Goal: Task Accomplishment & Management: Manage account settings

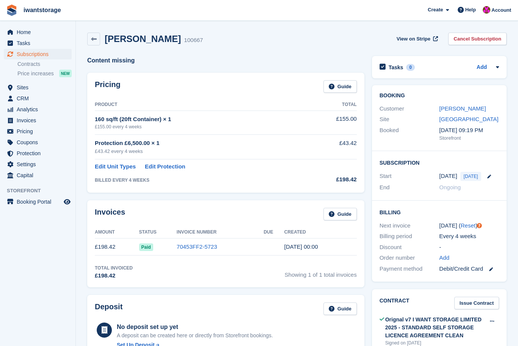
scroll to position [277, 0]
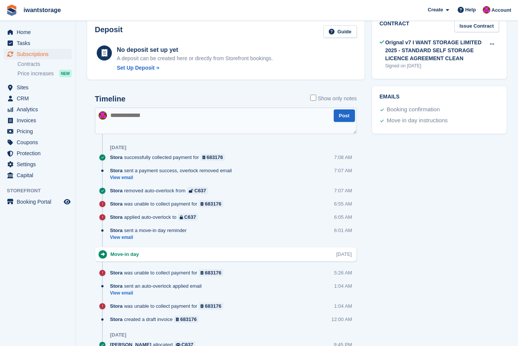
click at [22, 53] on span "Subscriptions" at bounding box center [39, 54] width 45 height 11
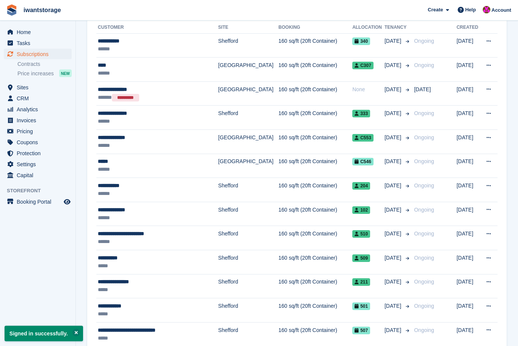
scroll to position [94, 0]
click at [17, 124] on span "Invoices" at bounding box center [39, 120] width 45 height 11
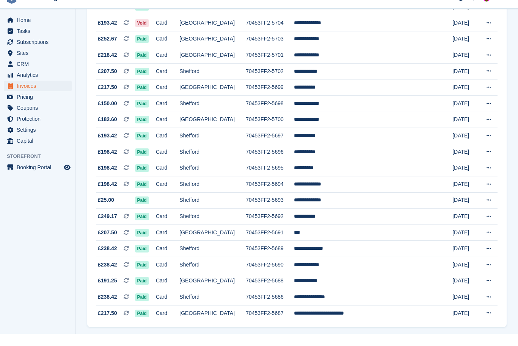
scroll to position [600, 0]
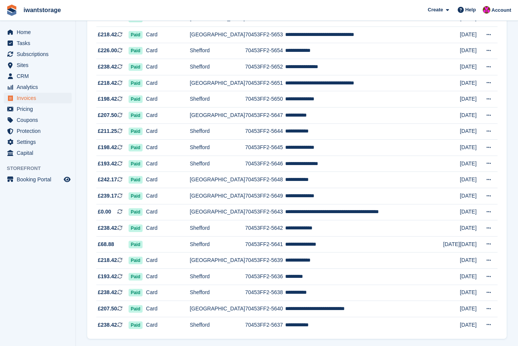
scroll to position [600, 0]
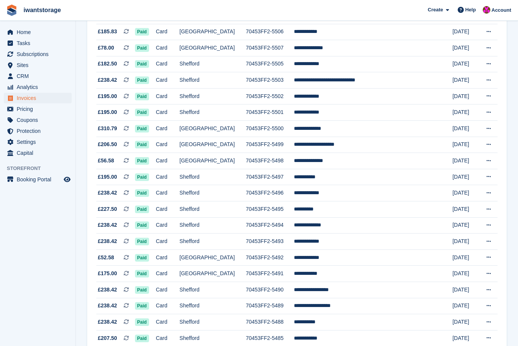
scroll to position [600, 0]
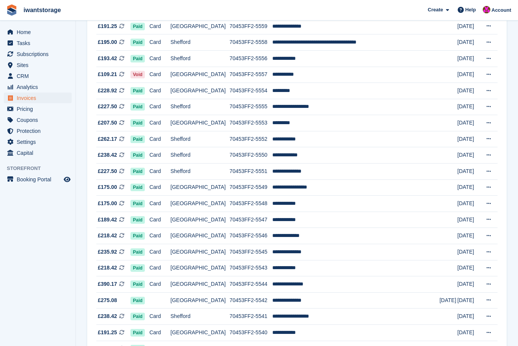
scroll to position [600, 0]
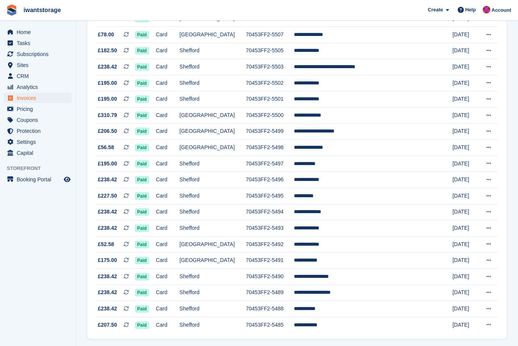
scroll to position [600, 0]
click at [13, 33] on span "menu" at bounding box center [10, 32] width 9 height 9
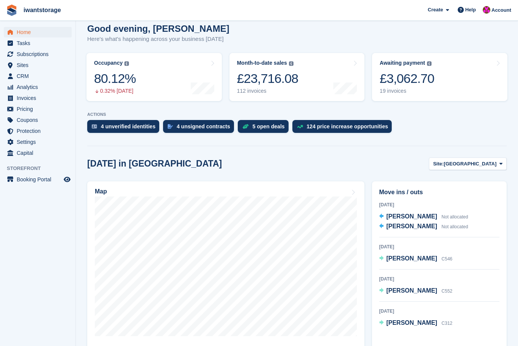
scroll to position [67, 0]
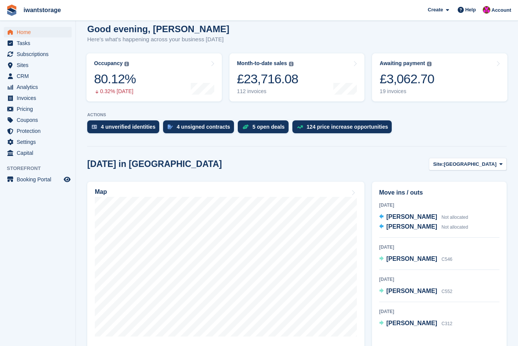
click at [114, 118] on div "ACTIONS 4 unverified identities 4 unsigned contracts 5 open deals 124 price inc…" at bounding box center [296, 125] width 419 height 25
click at [115, 134] on link "4 unverified identities" at bounding box center [125, 129] width 76 height 17
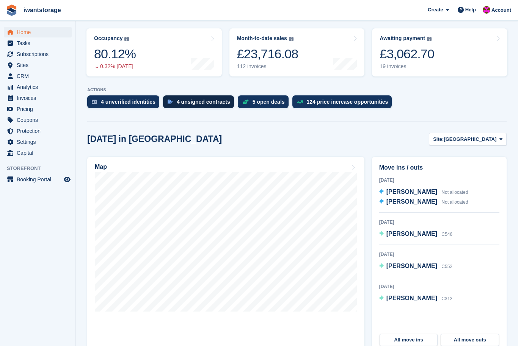
click at [197, 103] on div "4 unsigned contracts" at bounding box center [203, 102] width 53 height 6
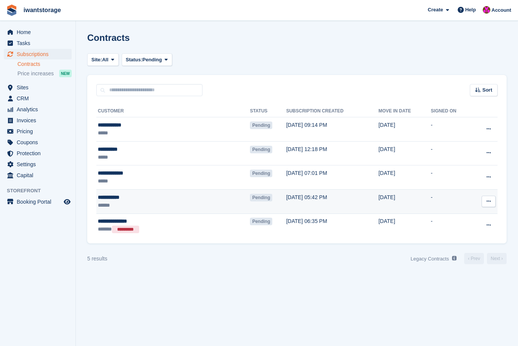
click at [488, 203] on icon at bounding box center [488, 201] width 4 height 5
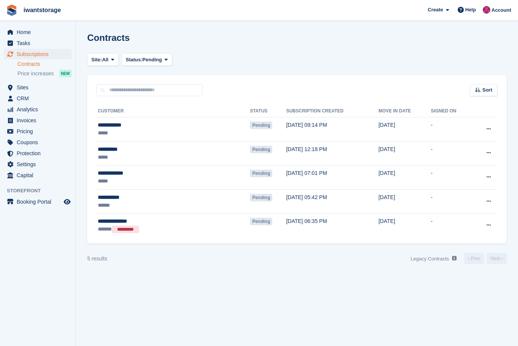
click at [481, 297] on section "Contracts Site: All Bedford Bedford Internal Self Storage Shefford All Status: …" at bounding box center [297, 173] width 442 height 346
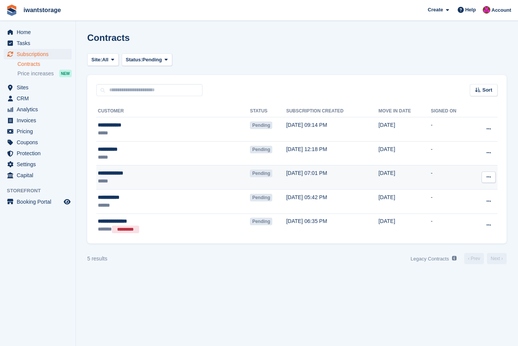
click at [491, 177] on button at bounding box center [488, 177] width 14 height 11
click at [458, 223] on p "Send reminder" at bounding box center [459, 222] width 66 height 10
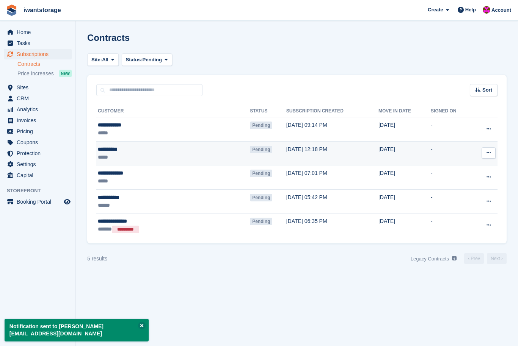
click at [491, 158] on button at bounding box center [488, 152] width 14 height 11
click at [462, 202] on p "Send reminder" at bounding box center [459, 197] width 66 height 10
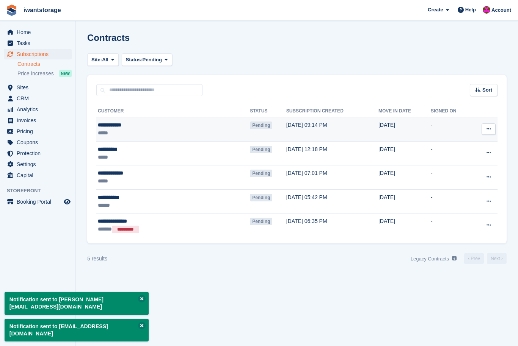
click at [488, 130] on icon at bounding box center [488, 129] width 4 height 5
click at [460, 178] on p "Send reminder" at bounding box center [459, 174] width 66 height 10
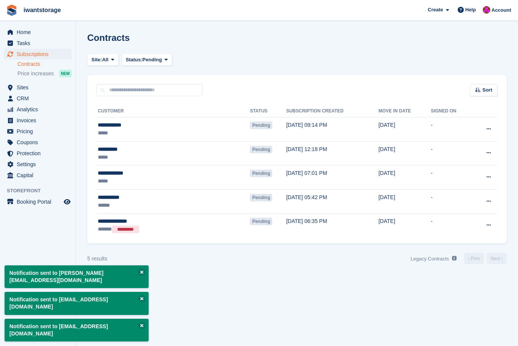
click at [493, 240] on div "**********" at bounding box center [296, 169] width 419 height 147
click at [493, 239] on div "**********" at bounding box center [296, 169] width 419 height 147
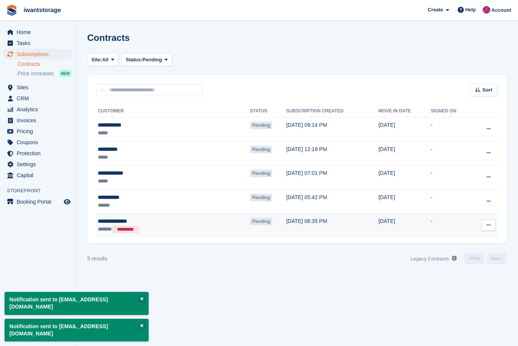
click at [485, 224] on button at bounding box center [488, 225] width 14 height 11
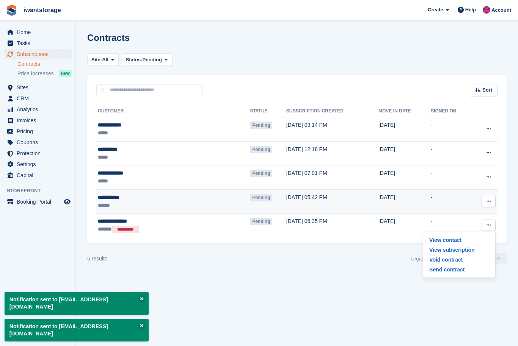
click at [490, 202] on icon at bounding box center [488, 201] width 4 height 5
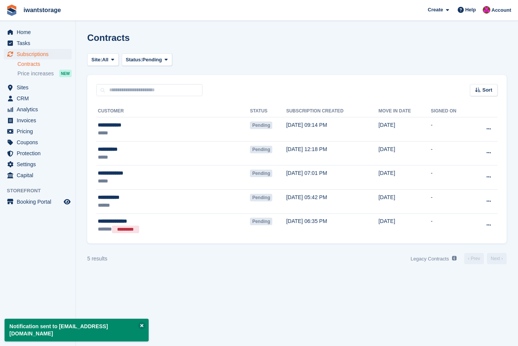
click at [450, 302] on section "Notification sent to paulcc@hotmail.com Notification sent to doolan_101@hotmail…" at bounding box center [297, 173] width 442 height 346
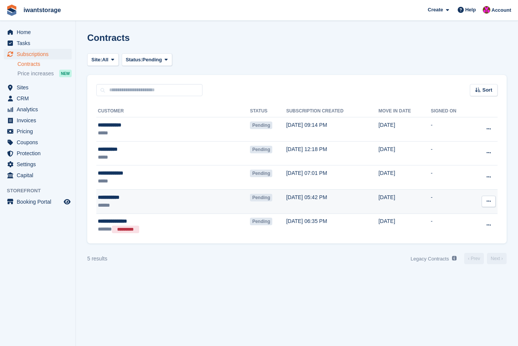
click at [108, 197] on div "**********" at bounding box center [145, 198] width 94 height 8
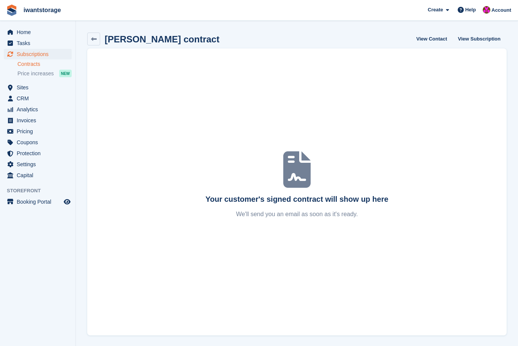
click at [25, 52] on span "Subscriptions" at bounding box center [39, 54] width 45 height 11
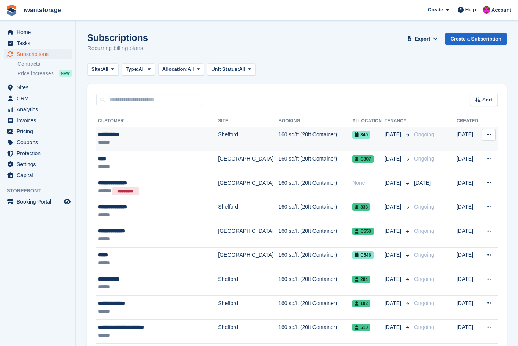
click at [106, 137] on div "**********" at bounding box center [153, 135] width 110 height 8
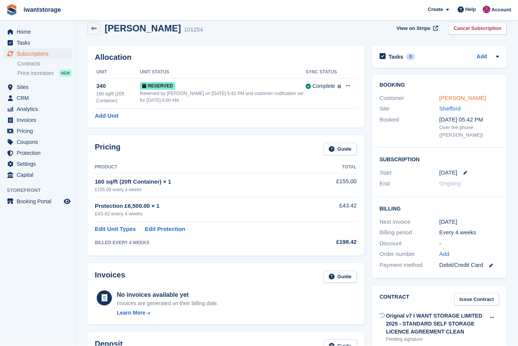
scroll to position [11, 0]
click at [459, 100] on link "Cesare Bove" at bounding box center [462, 98] width 47 height 6
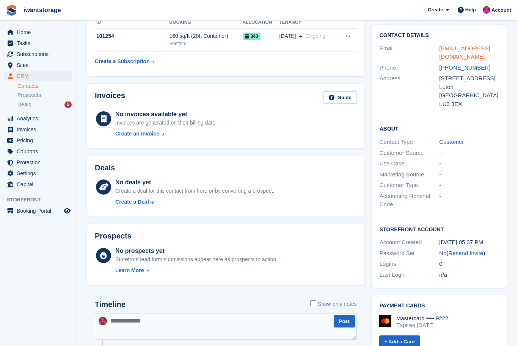
scroll to position [135, 0]
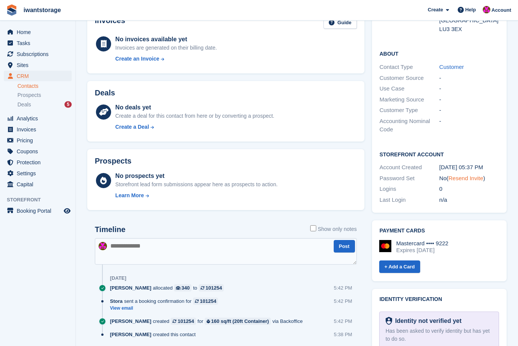
click at [471, 178] on link "Resend Invite" at bounding box center [465, 178] width 35 height 6
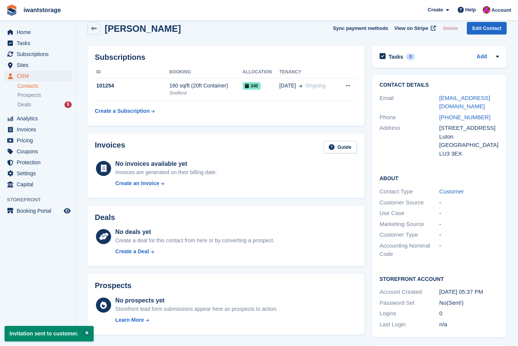
scroll to position [0, 0]
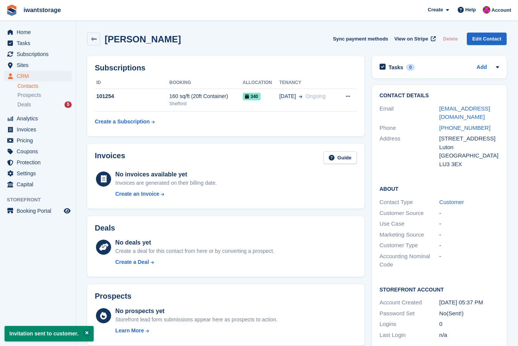
click at [30, 89] on link "Contacts" at bounding box center [44, 86] width 54 height 7
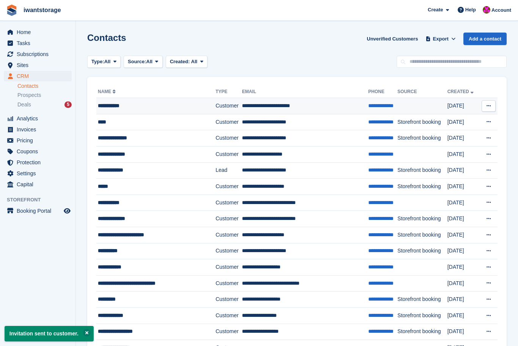
click at [106, 107] on div "**********" at bounding box center [149, 106] width 102 height 8
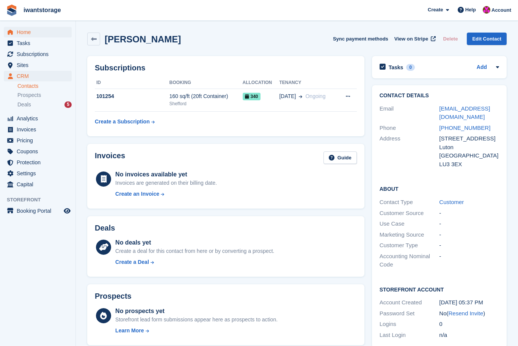
click at [22, 34] on span "Home" at bounding box center [39, 32] width 45 height 11
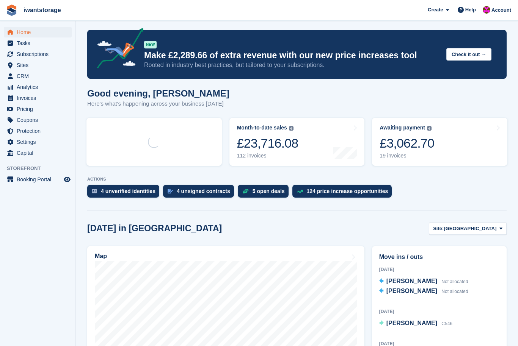
scroll to position [5, 0]
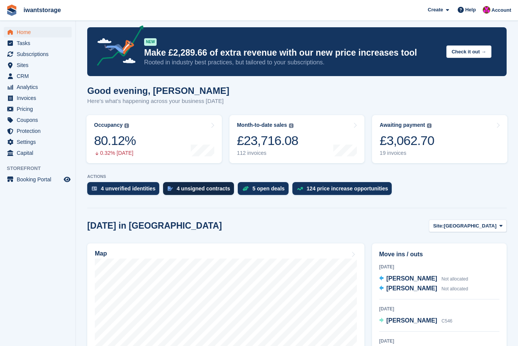
click at [203, 191] on div "4 unsigned contracts" at bounding box center [203, 189] width 53 height 6
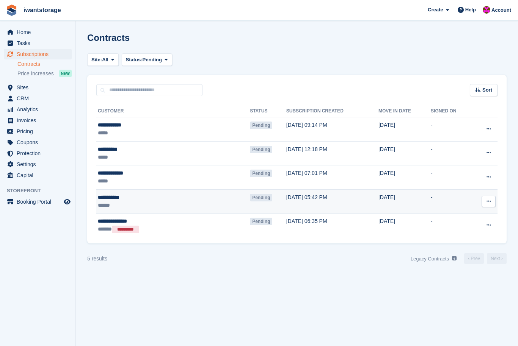
click at [492, 202] on button at bounding box center [488, 201] width 14 height 11
click at [491, 197] on button at bounding box center [488, 201] width 14 height 11
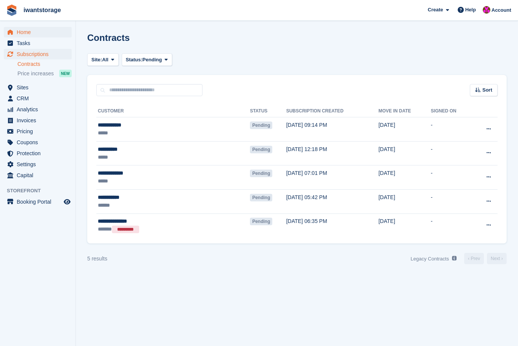
click at [19, 36] on span "Home" at bounding box center [39, 32] width 45 height 11
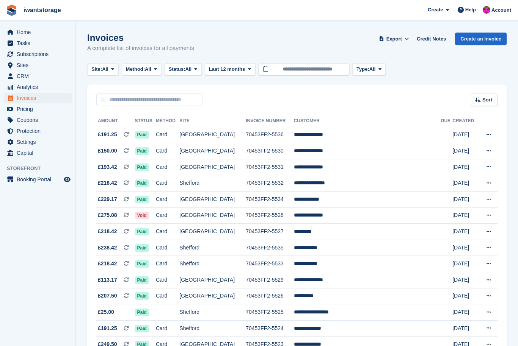
scroll to position [42, 0]
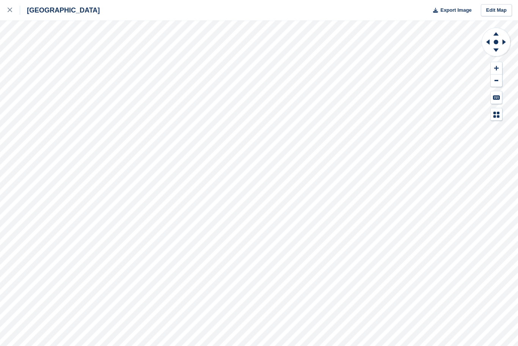
scroll to position [0, 0]
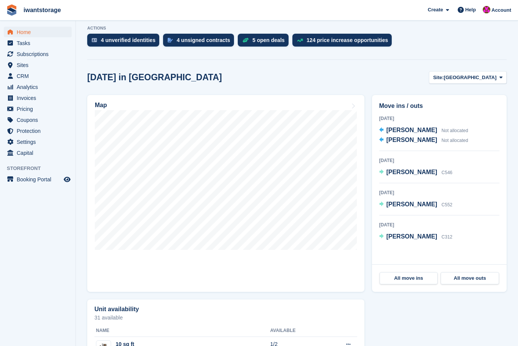
scroll to position [154, 0]
click at [492, 79] on span "[GEOGRAPHIC_DATA]" at bounding box center [469, 78] width 53 height 8
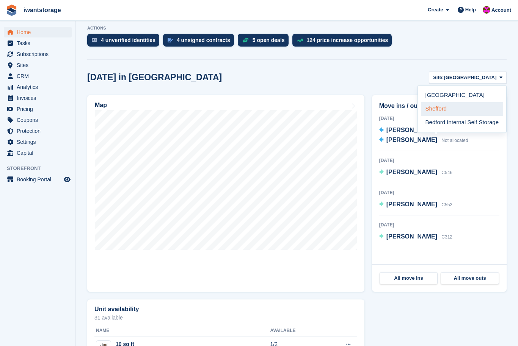
click at [442, 110] on link "Shefford" at bounding box center [462, 109] width 82 height 14
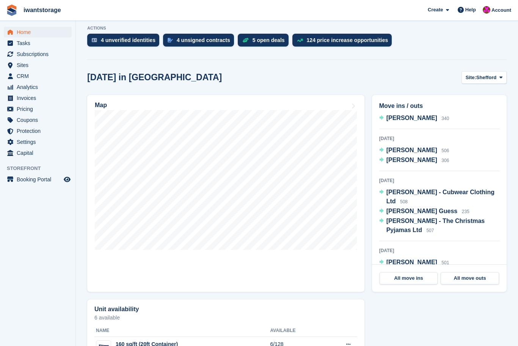
scroll to position [44, 0]
